Goal: Information Seeking & Learning: Learn about a topic

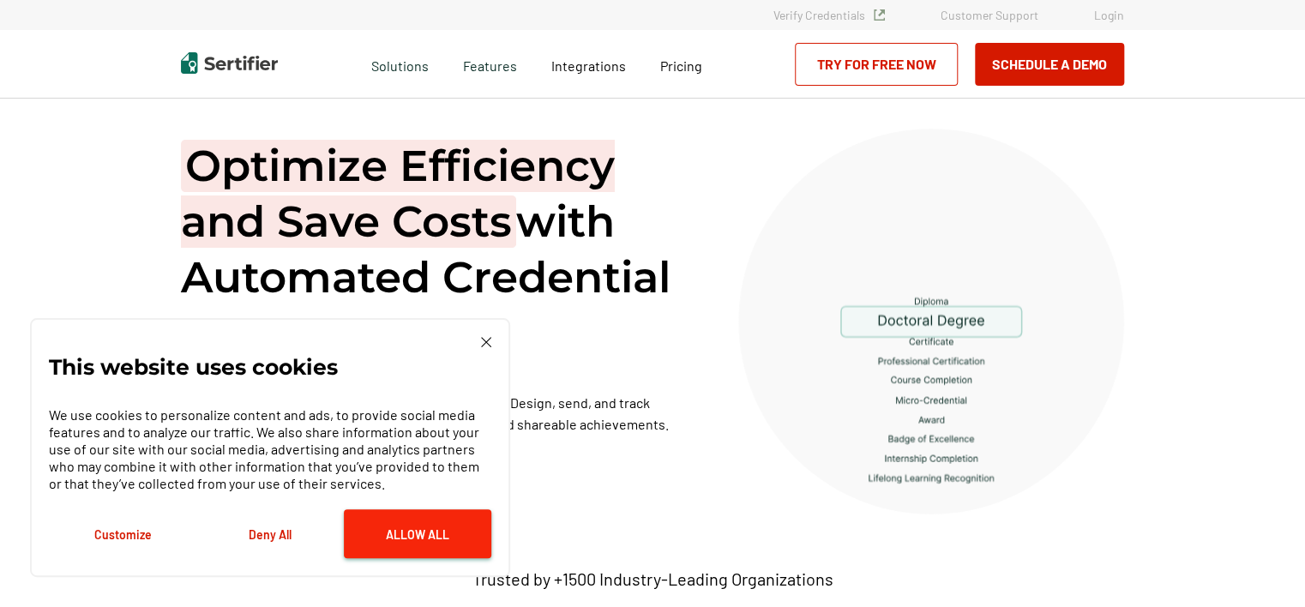
click at [430, 515] on button "Allow All" at bounding box center [417, 533] width 147 height 49
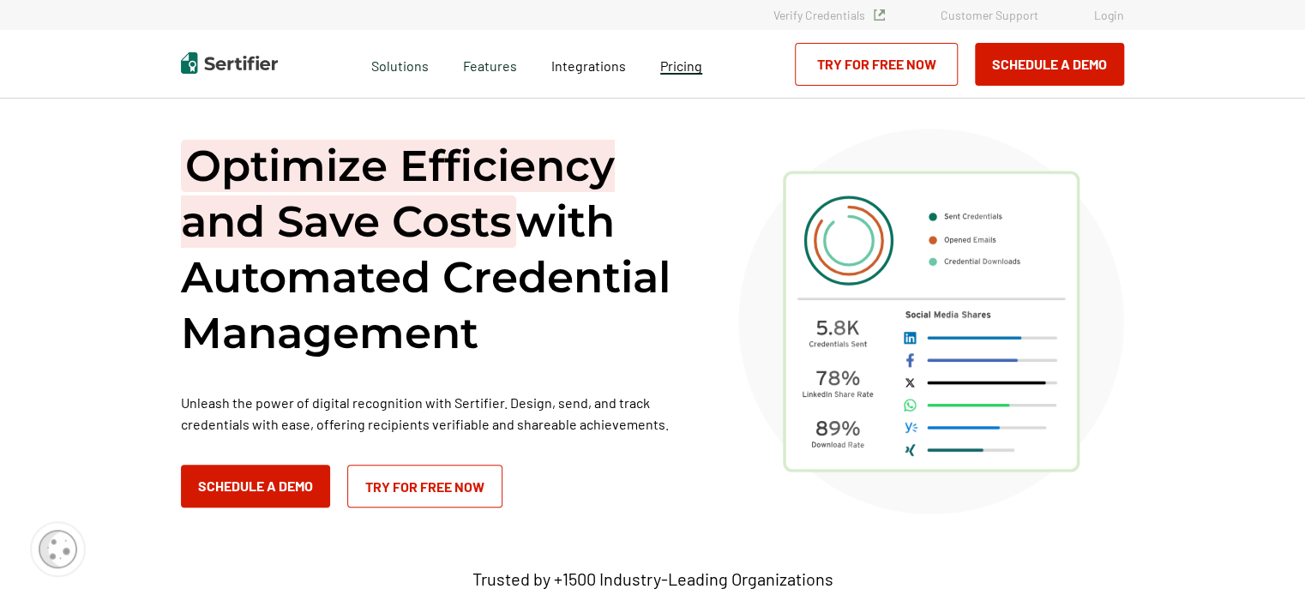
click at [675, 65] on span "Pricing" at bounding box center [681, 65] width 42 height 16
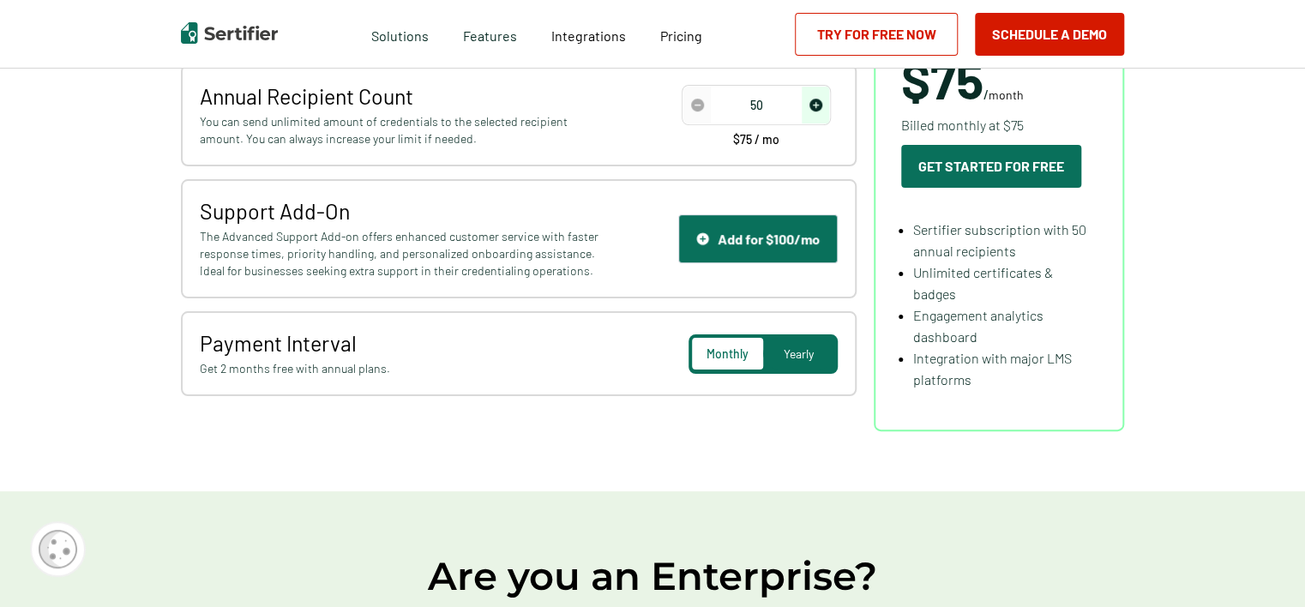
scroll to position [171, 0]
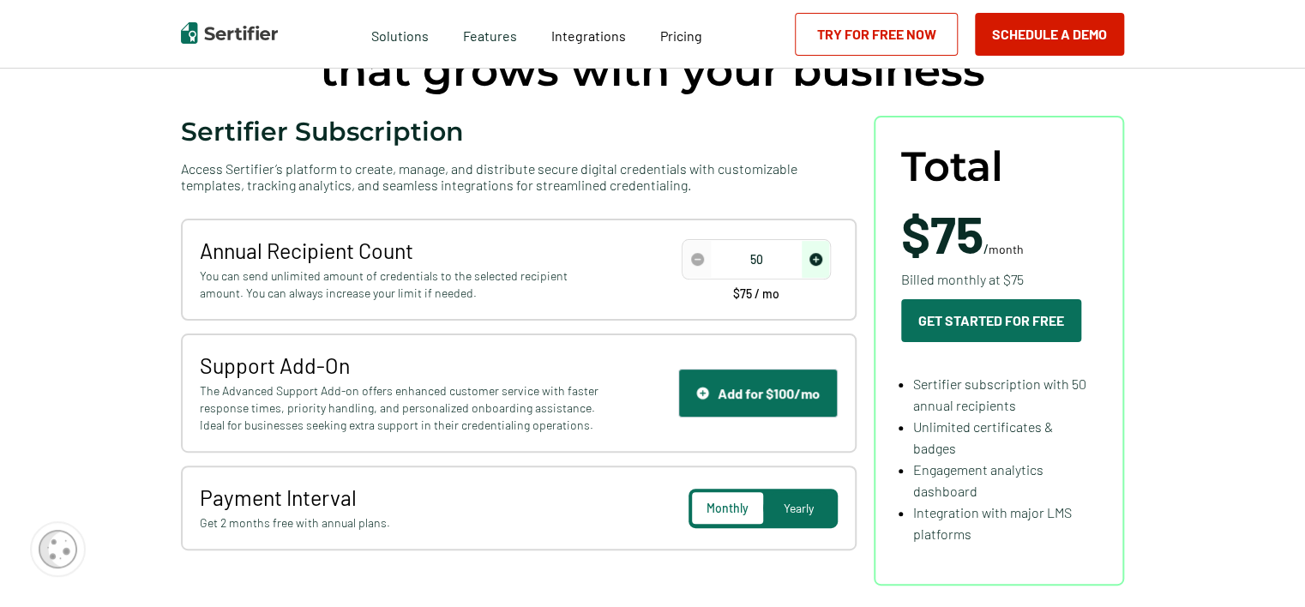
click at [806, 511] on span "Yearly" at bounding box center [799, 508] width 30 height 15
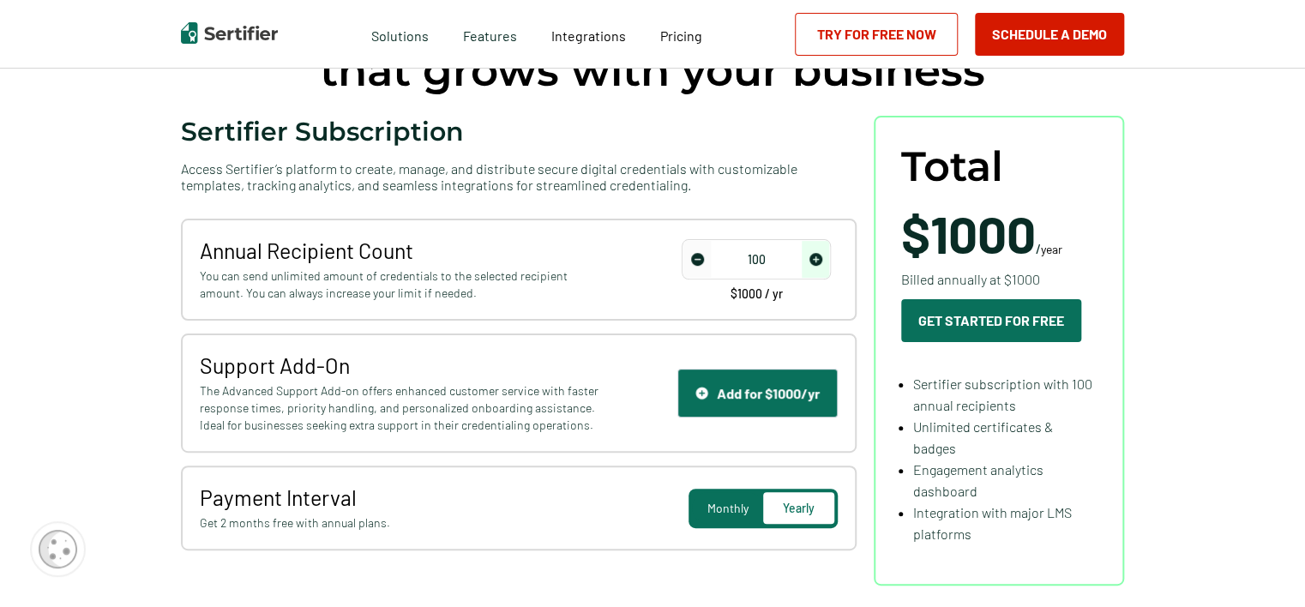
click at [819, 261] on img "increase number" at bounding box center [815, 259] width 13 height 13
click at [819, 265] on span "increase number" at bounding box center [815, 259] width 27 height 37
click at [818, 263] on img "increase number" at bounding box center [815, 259] width 13 height 13
click at [818, 262] on img "increase number" at bounding box center [815, 259] width 13 height 13
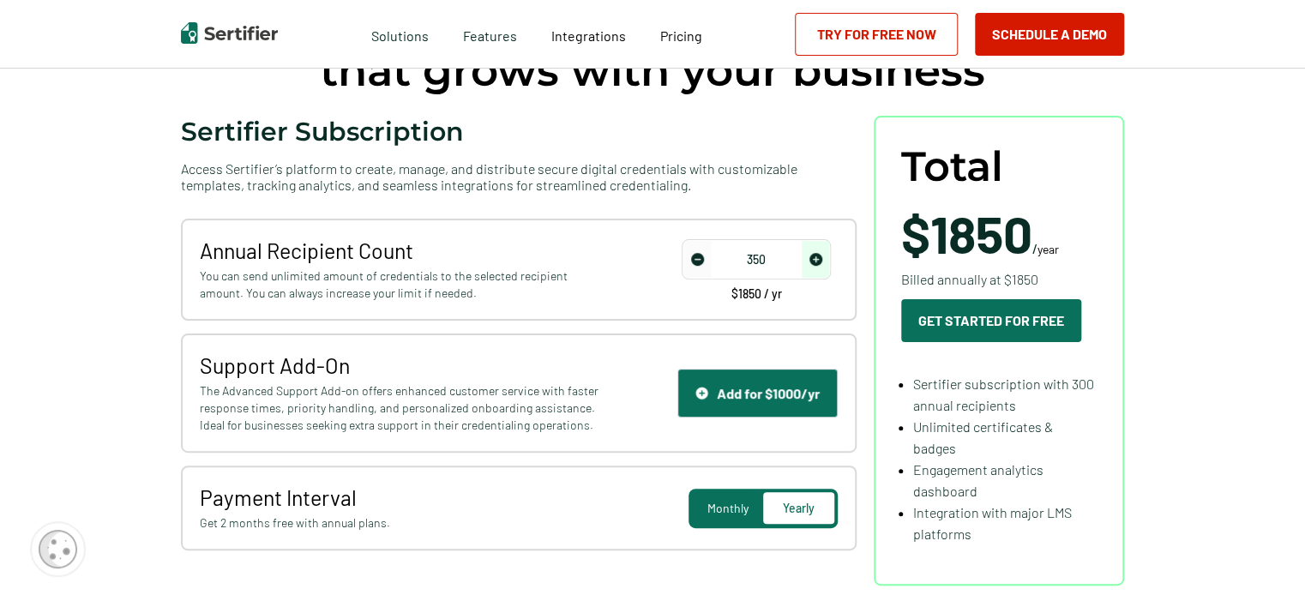
click at [818, 262] on img "increase number" at bounding box center [815, 259] width 13 height 13
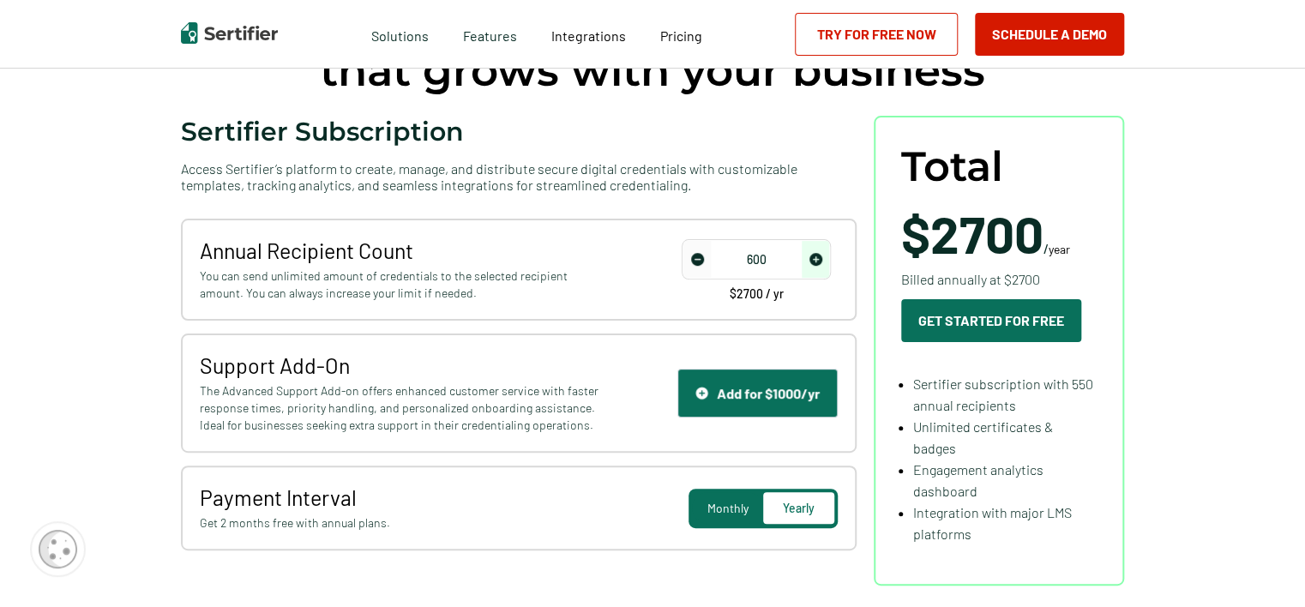
click at [818, 262] on img "increase number" at bounding box center [815, 259] width 13 height 13
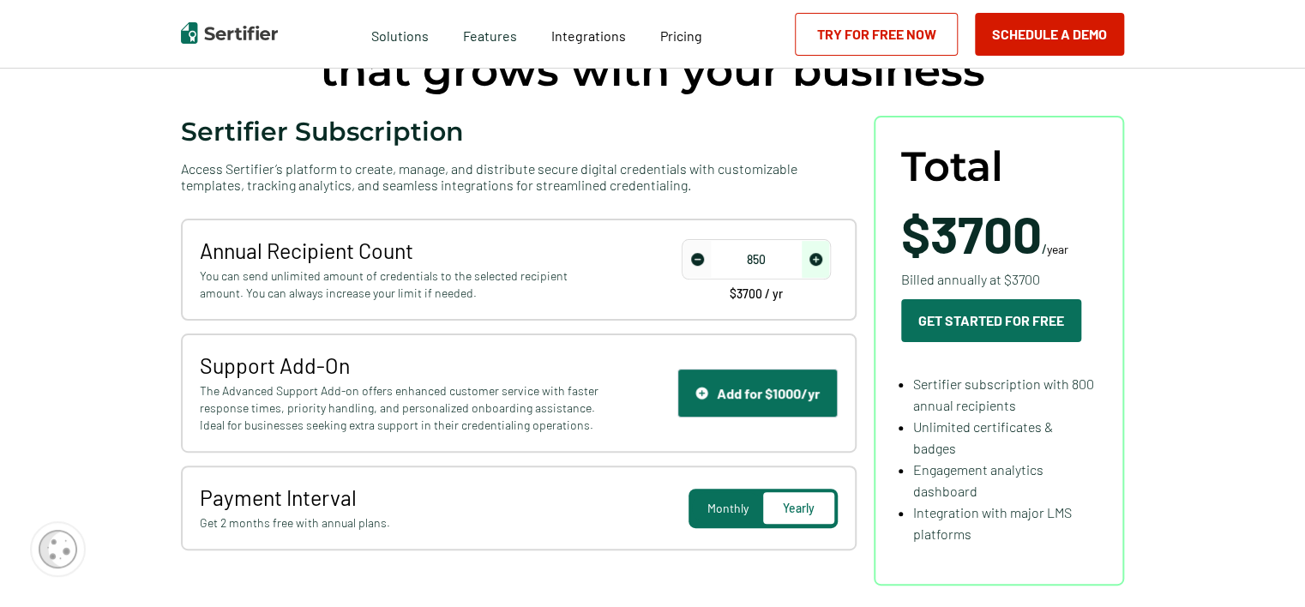
click at [818, 262] on img "increase number" at bounding box center [815, 259] width 13 height 13
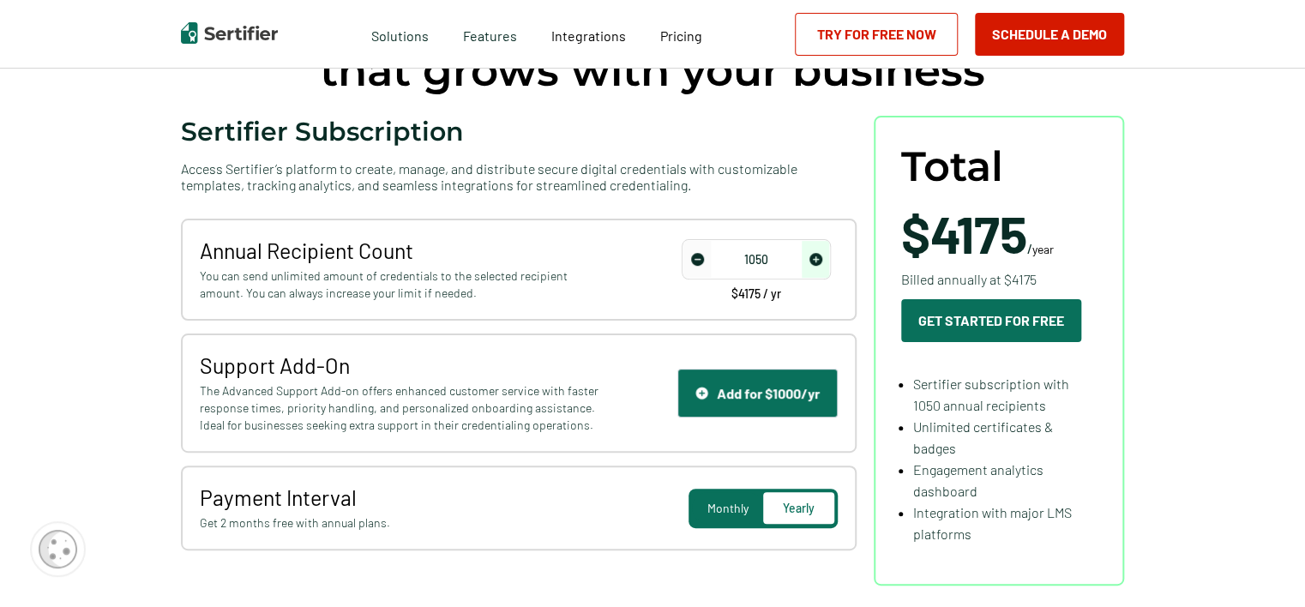
type input "1000"
click at [696, 258] on img "decrease number" at bounding box center [697, 259] width 13 height 13
